Goal: Check status: Check status

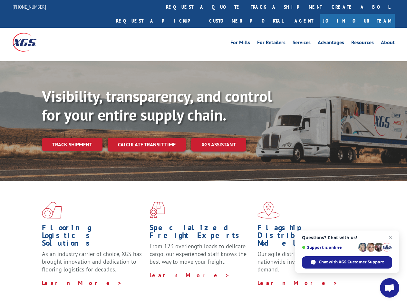
click at [203, 152] on div "Visibility, transparency, and control for your entire supply chain. Track shipm…" at bounding box center [224, 132] width 365 height 90
click at [246, 7] on link "track a shipment" at bounding box center [286, 7] width 81 height 14
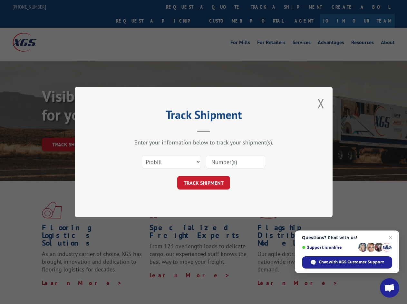
click at [225, 7] on div "Track Shipment Enter your information below to track your shipment(s). Select c…" at bounding box center [203, 152] width 407 height 304
click at [265, 7] on div "Track Shipment Enter your information below to track your shipment(s). Select c…" at bounding box center [203, 152] width 407 height 304
click at [72, 130] on div "Track Shipment Enter your information below to track your shipment(s). Select c…" at bounding box center [203, 152] width 407 height 304
click at [146, 130] on header "Track Shipment" at bounding box center [203, 121] width 193 height 22
click at [219, 130] on header "Track Shipment" at bounding box center [203, 121] width 193 height 22
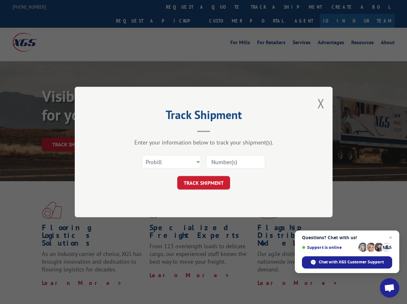
click at [389, 287] on span "Open chat" at bounding box center [389, 288] width 11 height 9
